Goal: Find specific page/section: Find specific page/section

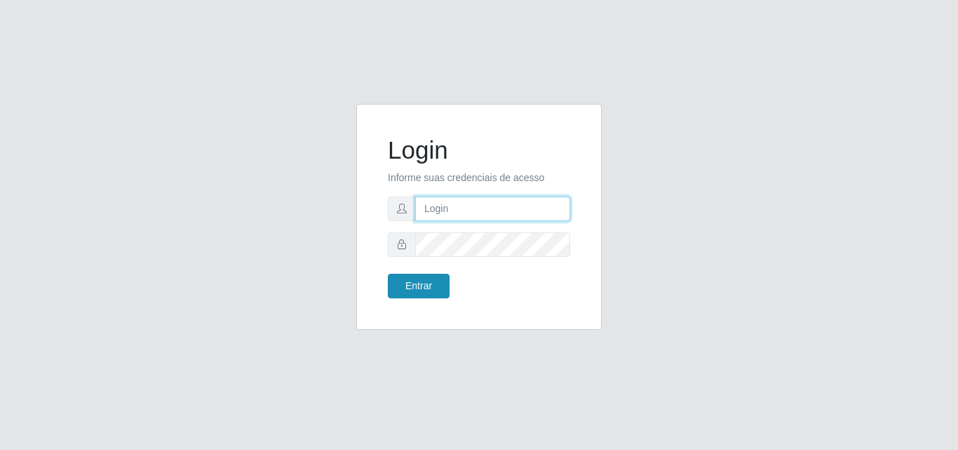
type input "franciclebersuper@manaira"
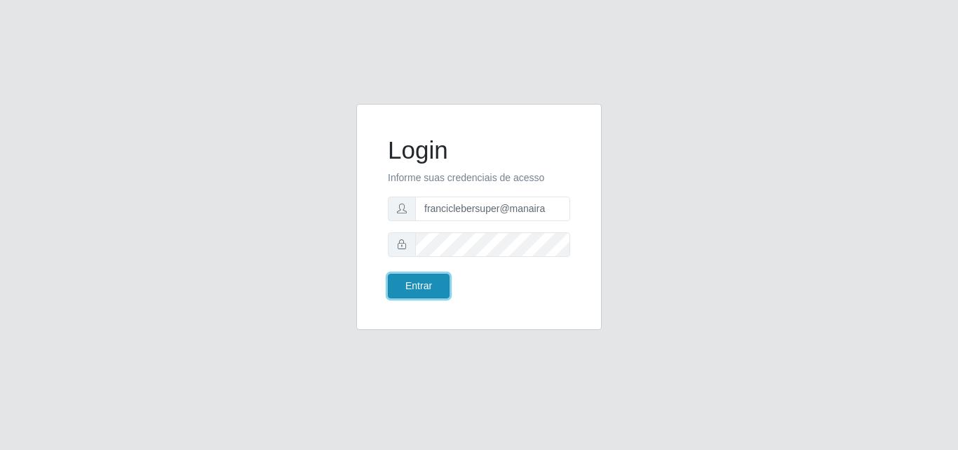
click at [431, 284] on button "Entrar" at bounding box center [419, 286] width 62 height 25
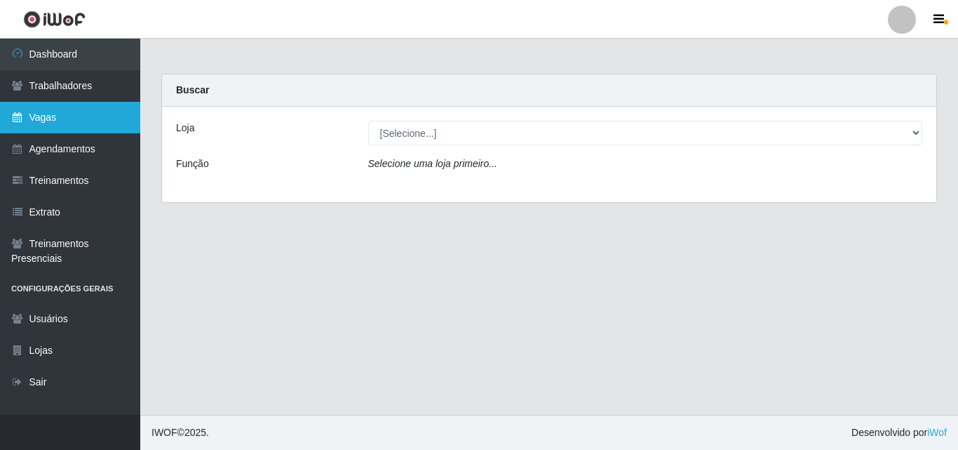
click at [74, 118] on link "Vagas" at bounding box center [70, 118] width 140 height 32
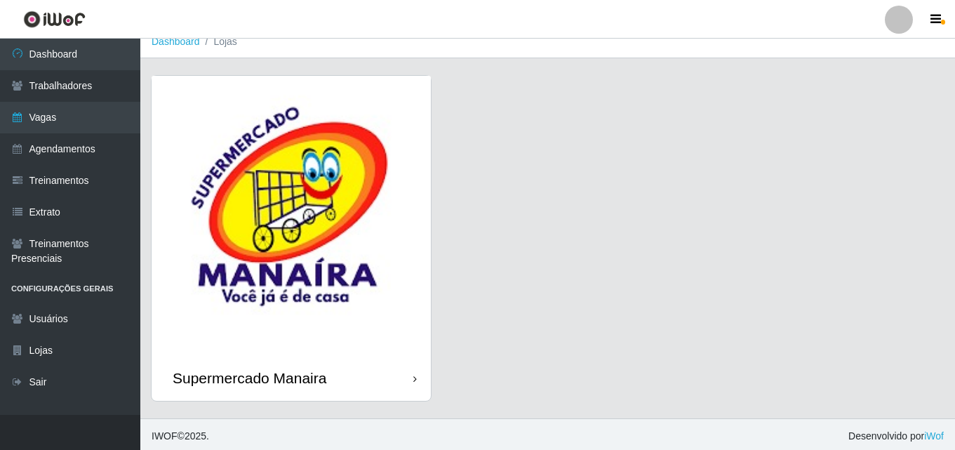
scroll to position [16, 0]
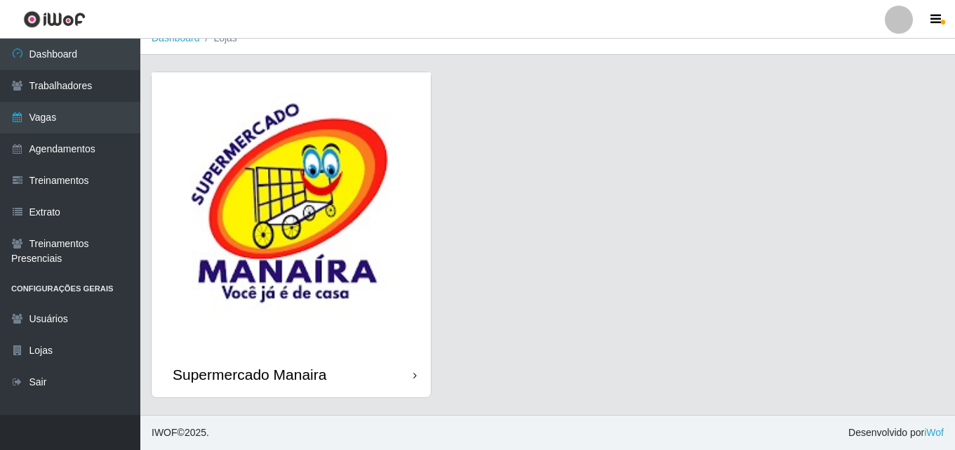
click at [409, 370] on div "Supermercado Manaira" at bounding box center [291, 374] width 279 height 46
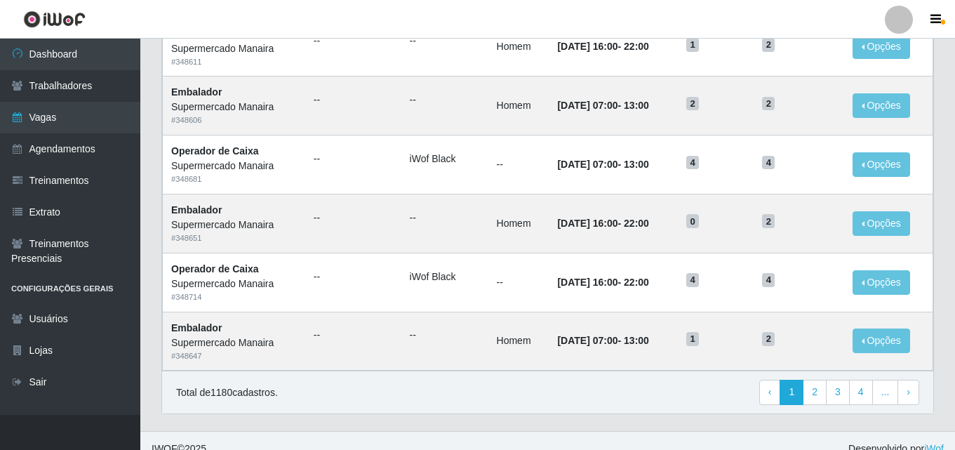
scroll to position [739, 0]
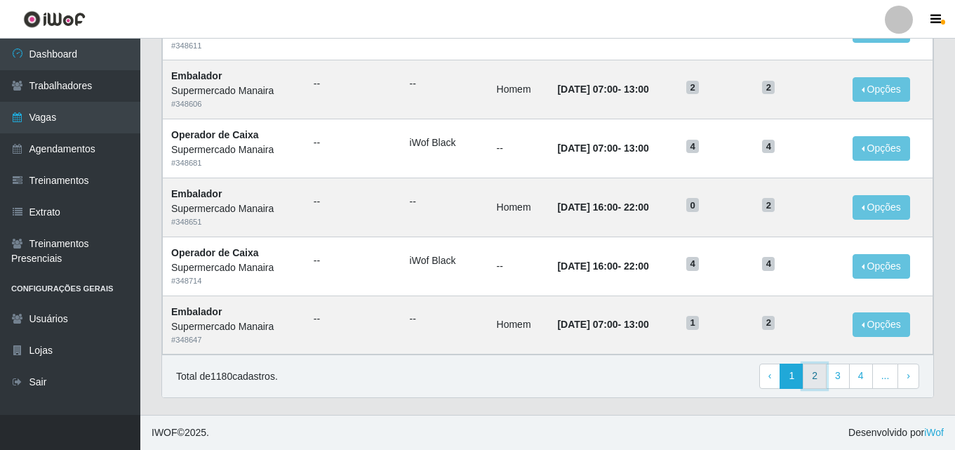
click at [820, 377] on link "2" at bounding box center [814, 375] width 24 height 25
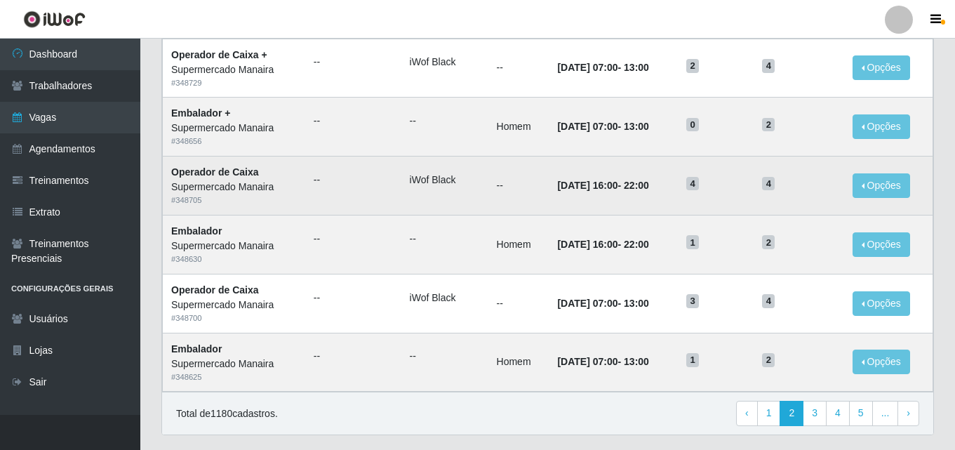
scroll to position [739, 0]
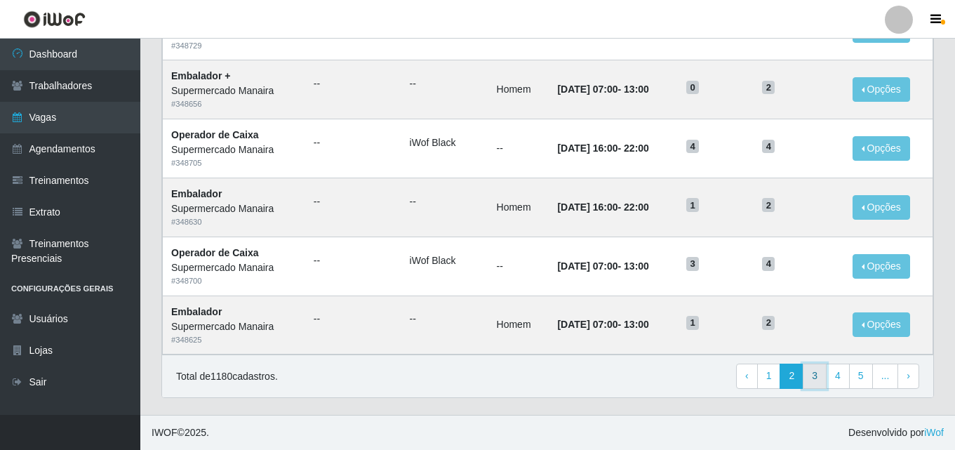
click at [821, 373] on link "3" at bounding box center [814, 375] width 24 height 25
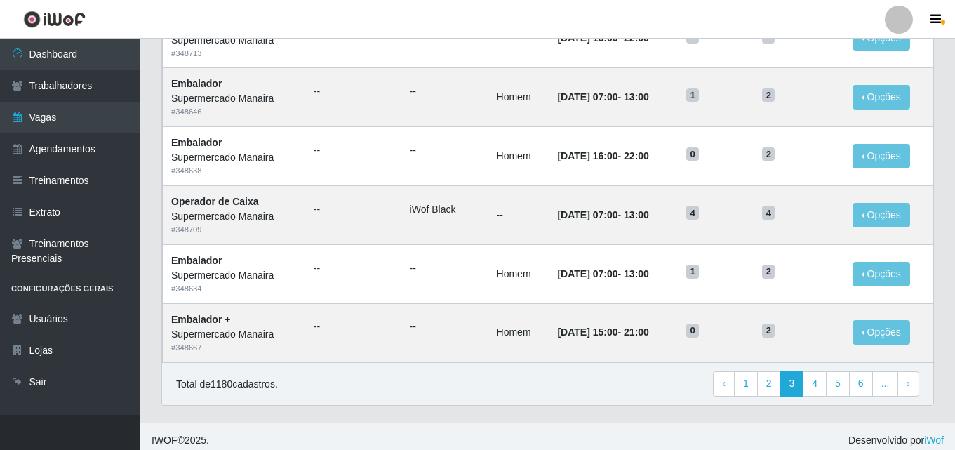
scroll to position [739, 0]
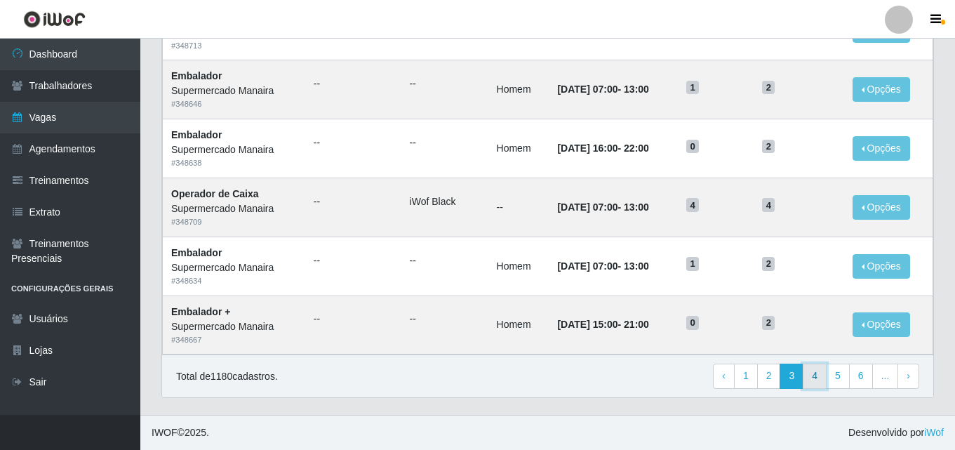
click at [817, 372] on link "4" at bounding box center [814, 375] width 24 height 25
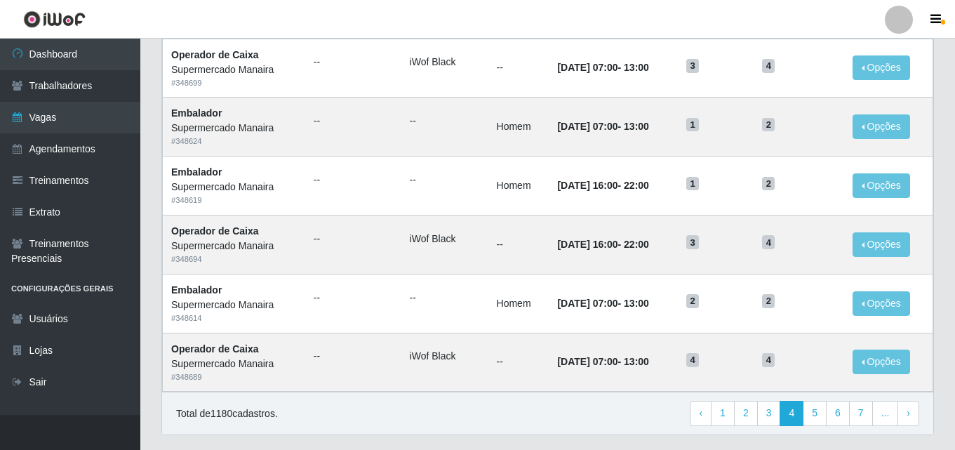
scroll to position [739, 0]
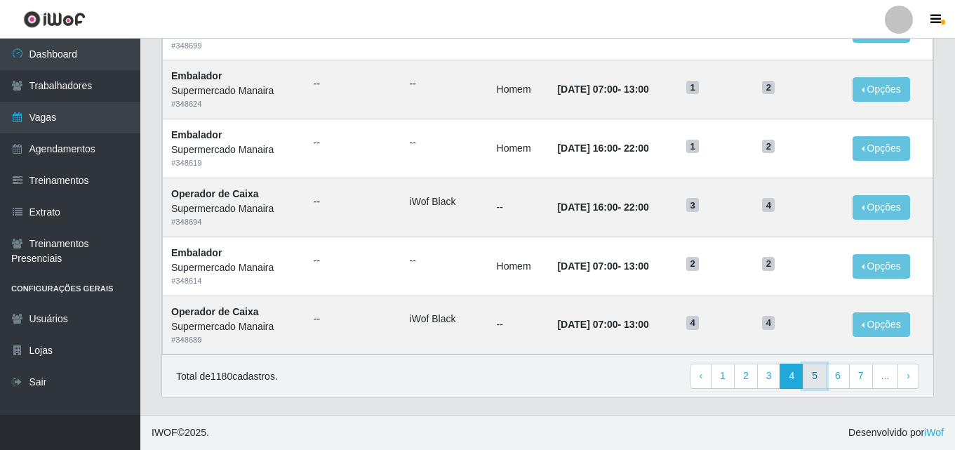
click at [813, 372] on link "5" at bounding box center [814, 375] width 24 height 25
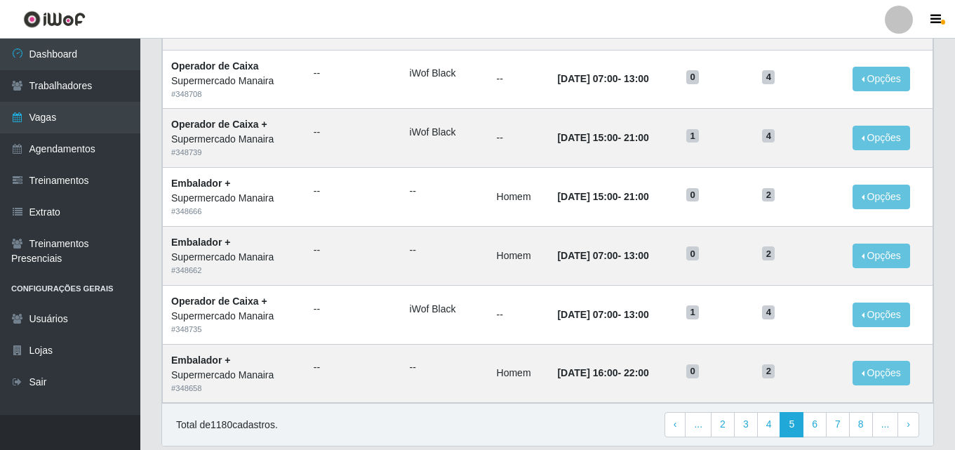
scroll to position [701, 0]
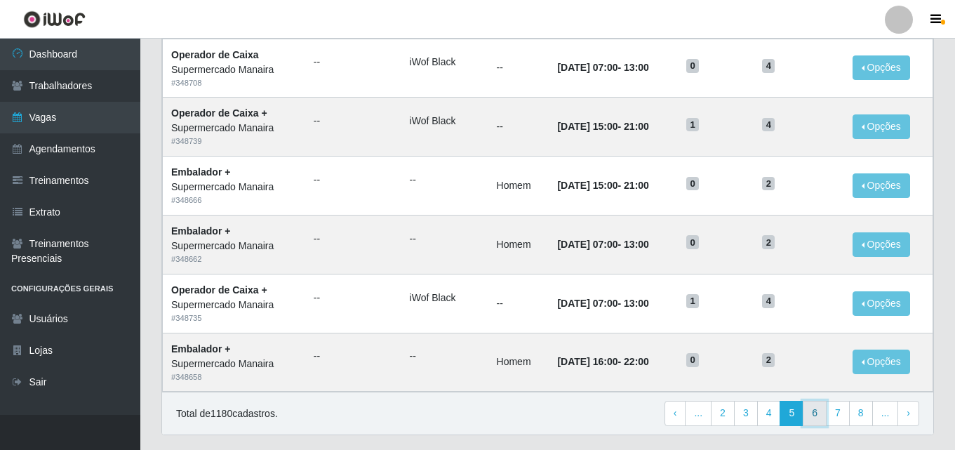
click at [821, 413] on link "6" at bounding box center [814, 413] width 24 height 25
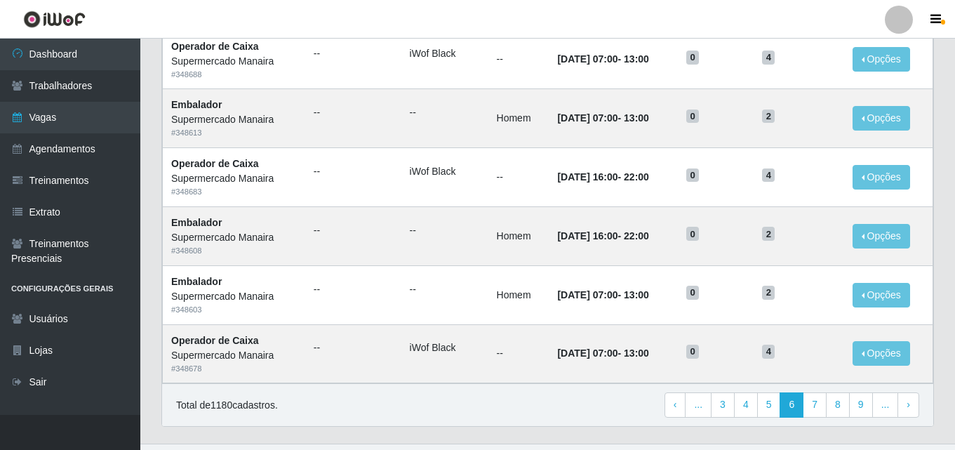
scroll to position [739, 0]
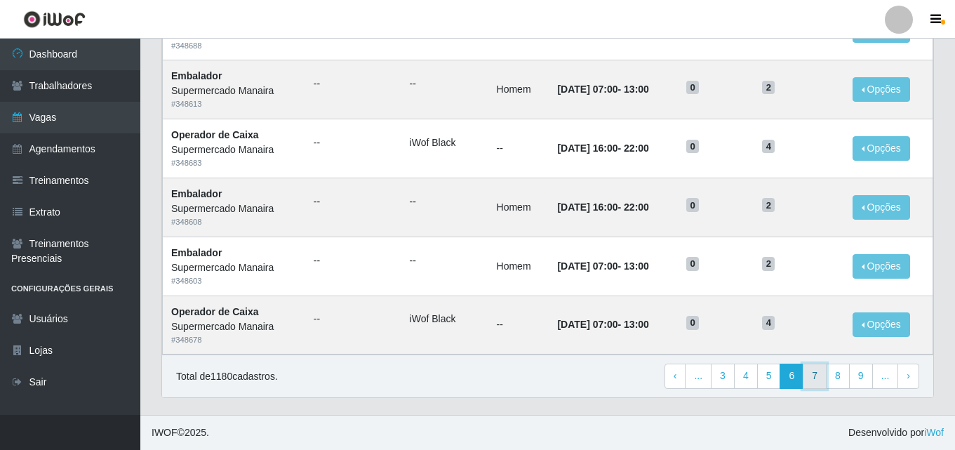
click at [816, 375] on link "7" at bounding box center [814, 375] width 24 height 25
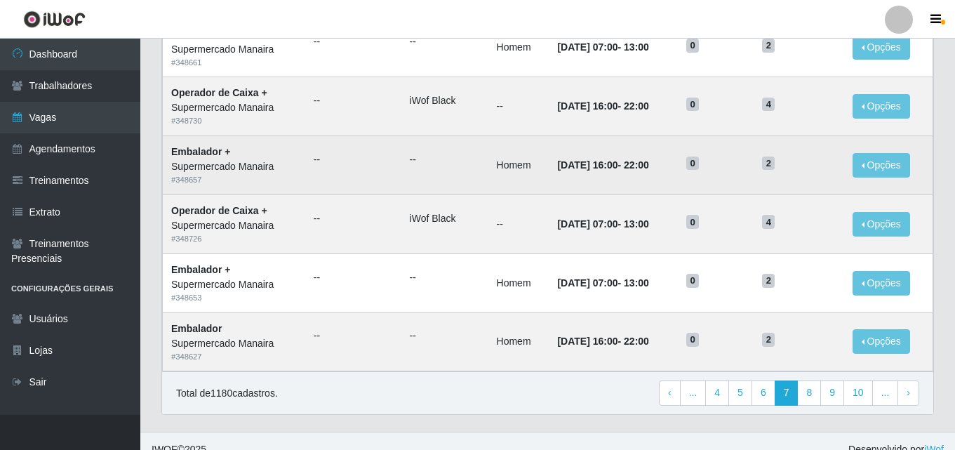
scroll to position [739, 0]
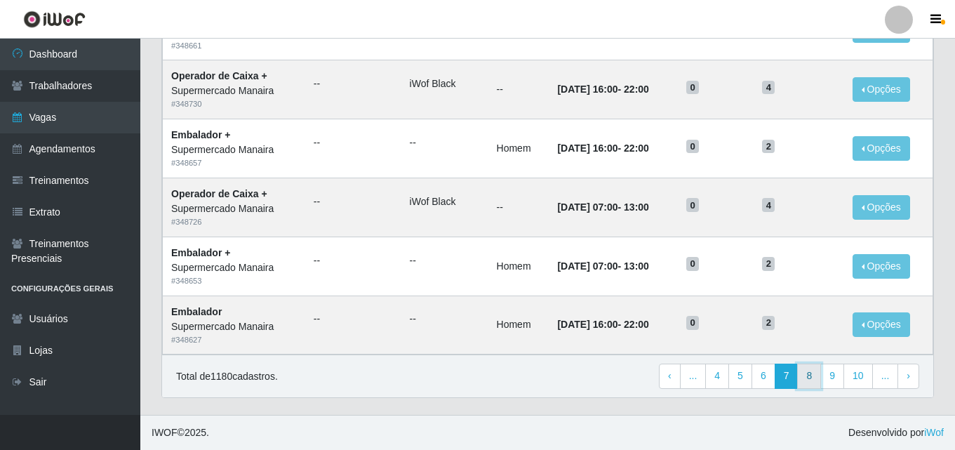
click at [810, 372] on link "8" at bounding box center [809, 375] width 24 height 25
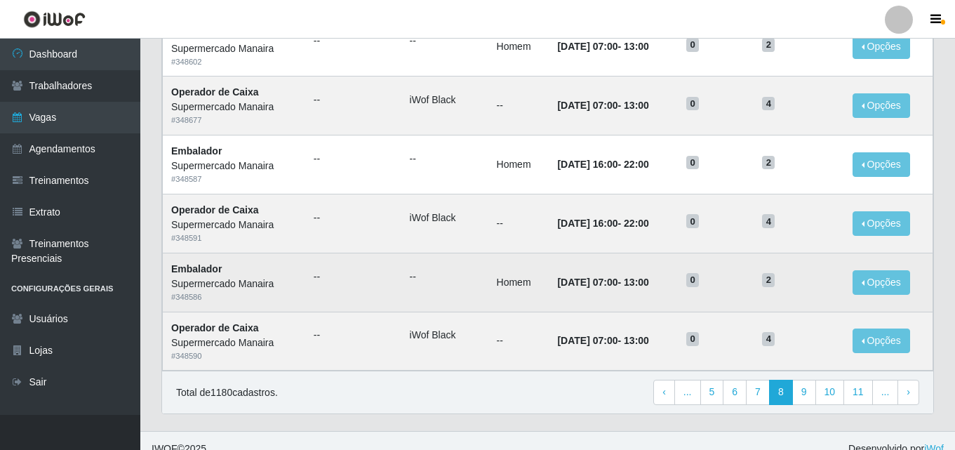
scroll to position [739, 0]
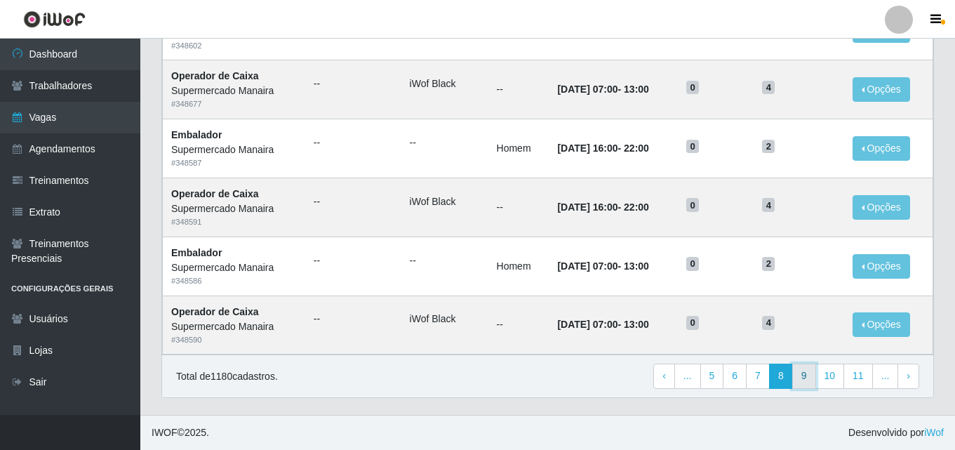
click at [811, 378] on link "9" at bounding box center [804, 375] width 24 height 25
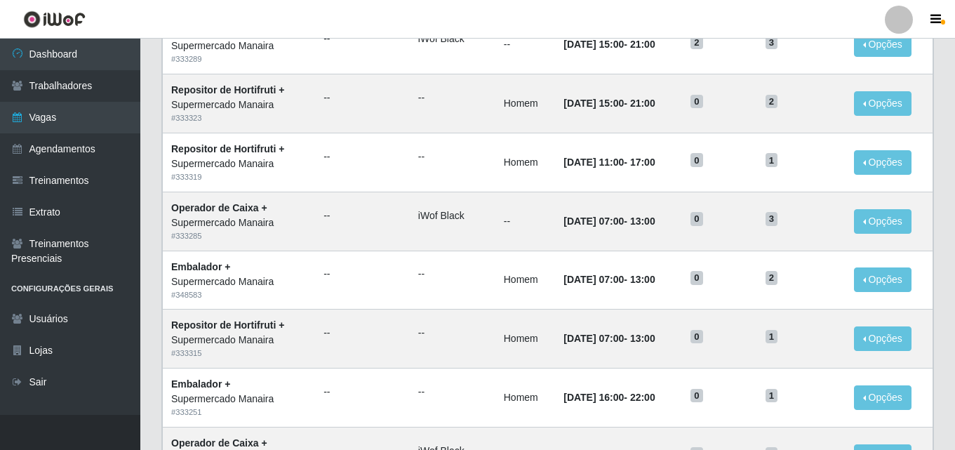
scroll to position [421, 0]
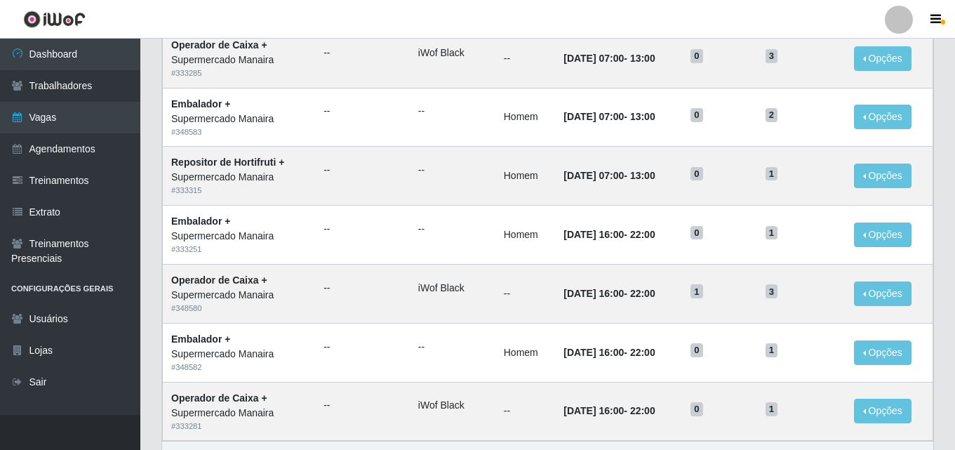
scroll to position [739, 0]
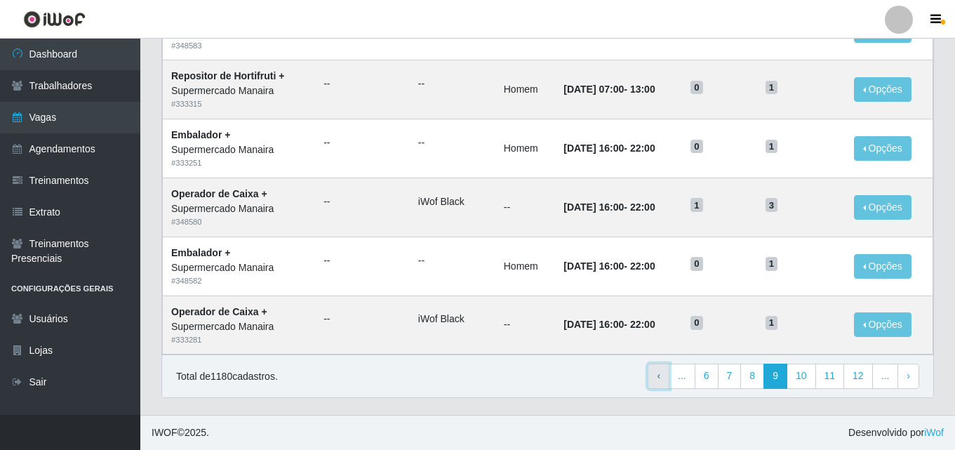
click at [658, 373] on link "‹ Previous" at bounding box center [658, 375] width 22 height 25
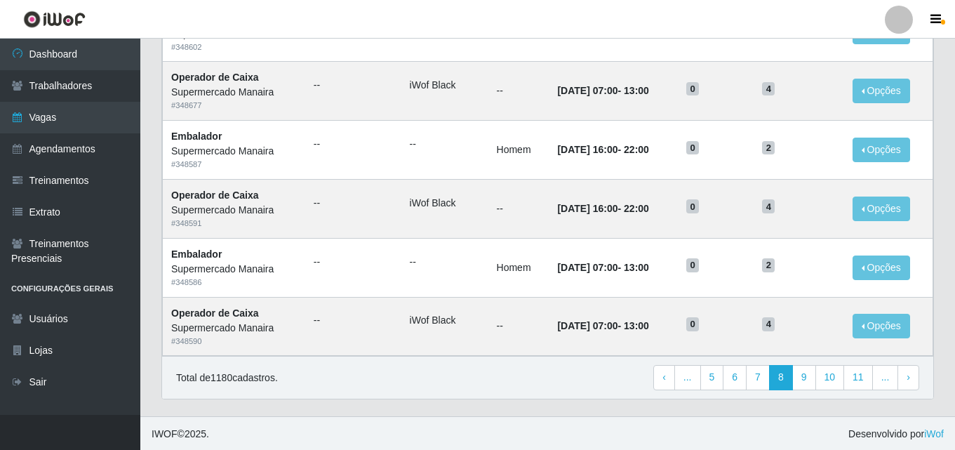
scroll to position [739, 0]
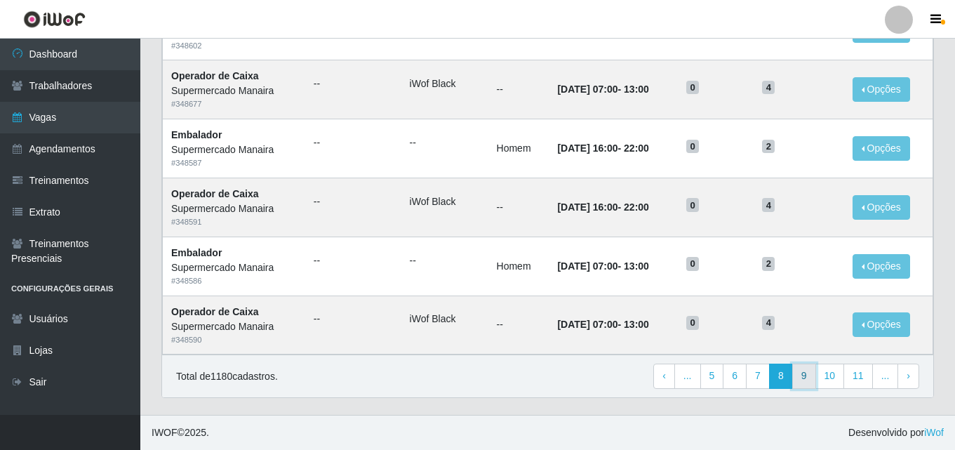
click at [804, 366] on link "9" at bounding box center [804, 375] width 24 height 25
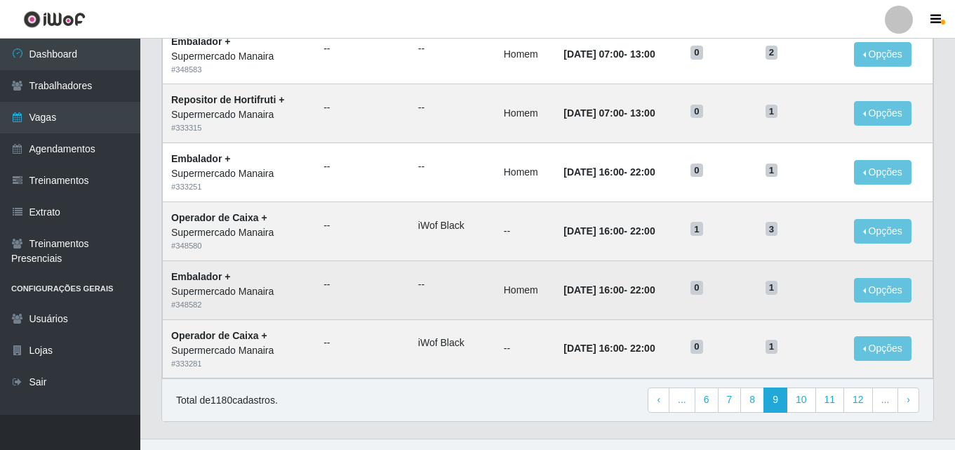
scroll to position [739, 0]
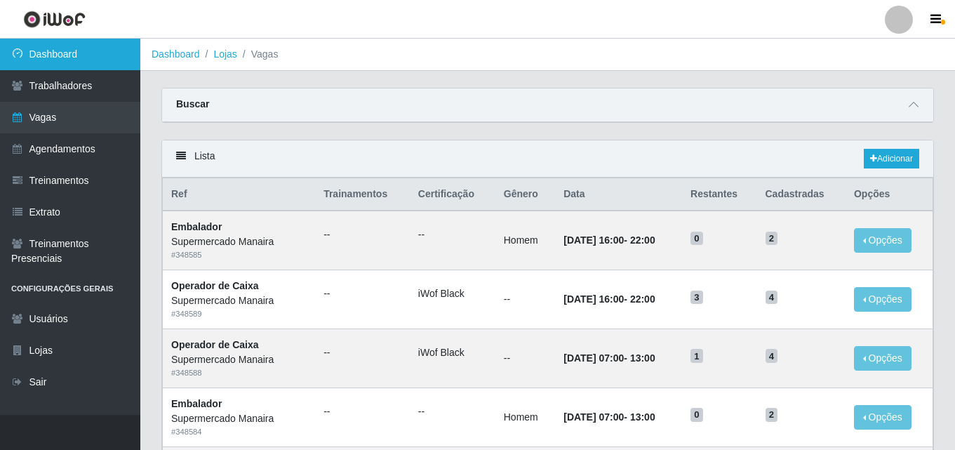
click at [82, 60] on link "Dashboard" at bounding box center [70, 55] width 140 height 32
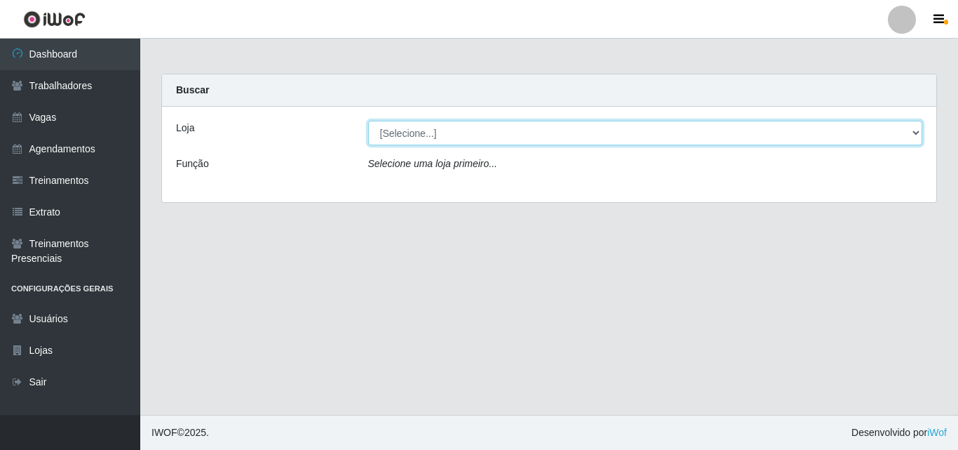
click at [596, 137] on select "[Selecione...] Supermercado Manaira" at bounding box center [645, 133] width 555 height 25
select select "443"
click at [368, 121] on select "[Selecione...] Supermercado Manaira" at bounding box center [645, 133] width 555 height 25
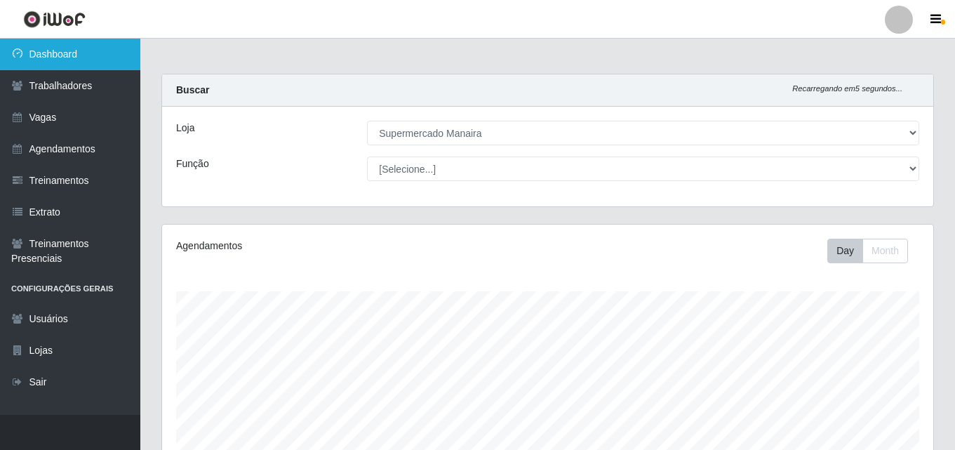
click at [71, 53] on link "Dashboard" at bounding box center [70, 55] width 140 height 32
